Goal: Navigation & Orientation: Find specific page/section

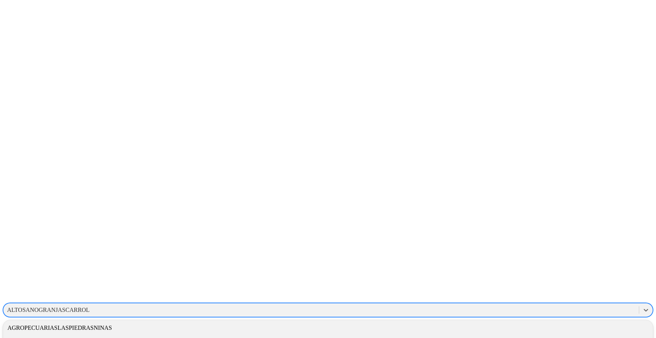
click at [90, 307] on div "ALTOSANOGRANJASCARROL" at bounding box center [48, 310] width 82 height 7
click at [524, 321] on div "AGROPECUARIASLASPIEDRASNINAS" at bounding box center [328, 327] width 650 height 13
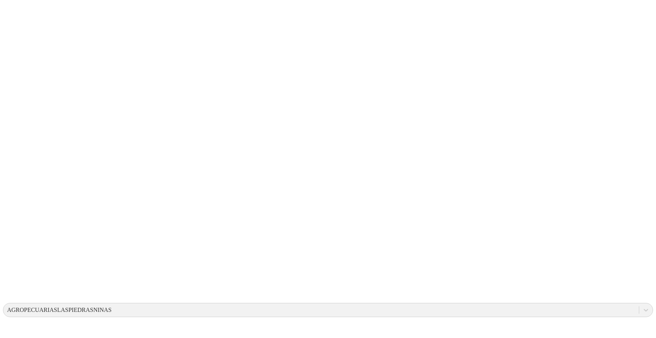
drag, startPoint x: 127, startPoint y: 138, endPoint x: 219, endPoint y: 182, distance: 101.9
